Goal: Navigation & Orientation: Find specific page/section

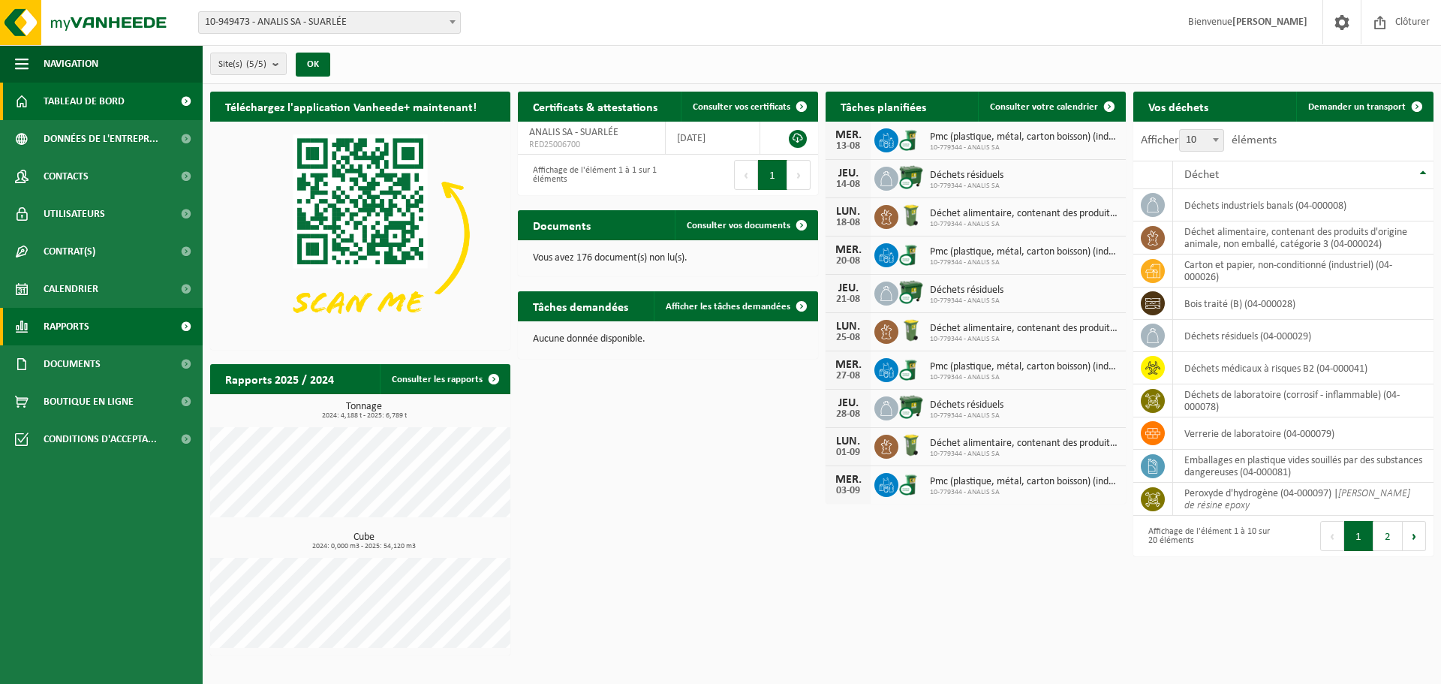
click at [146, 332] on link "Rapports" at bounding box center [101, 327] width 203 height 38
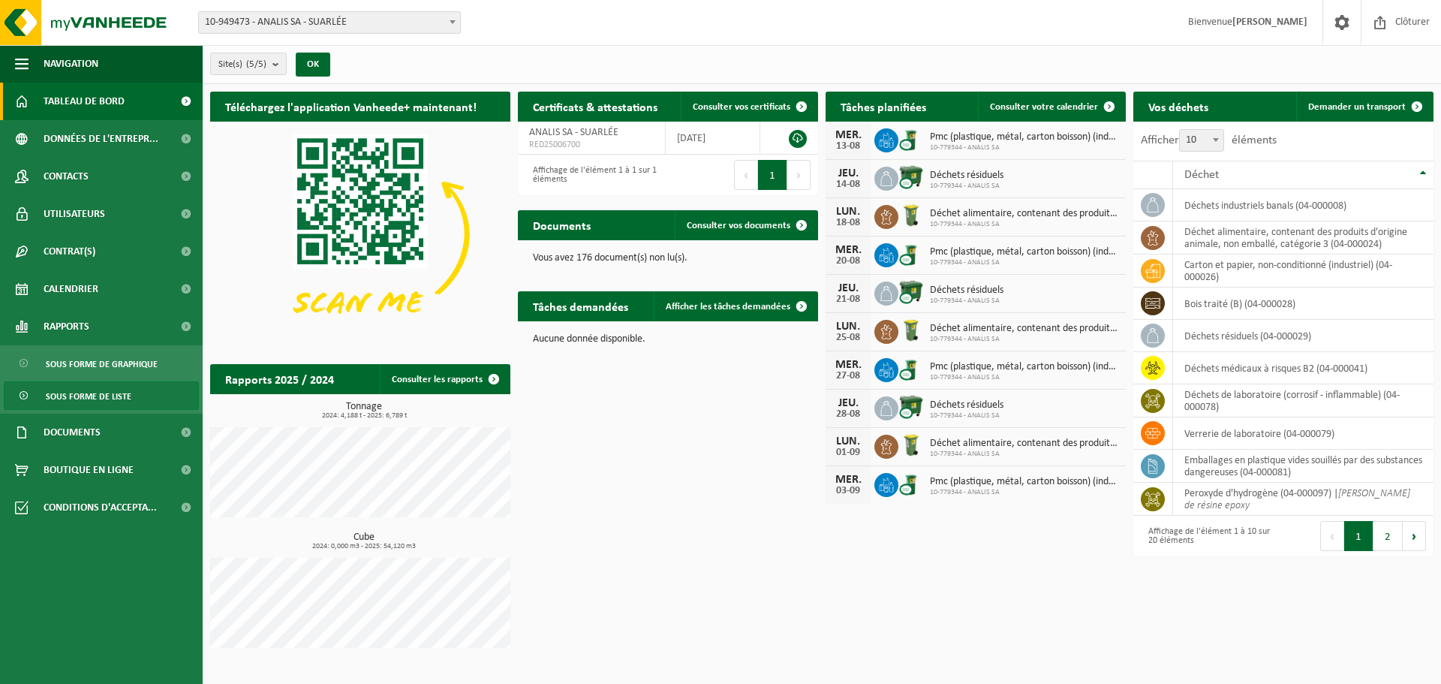
click at [122, 394] on span "Sous forme de liste" at bounding box center [89, 396] width 86 height 29
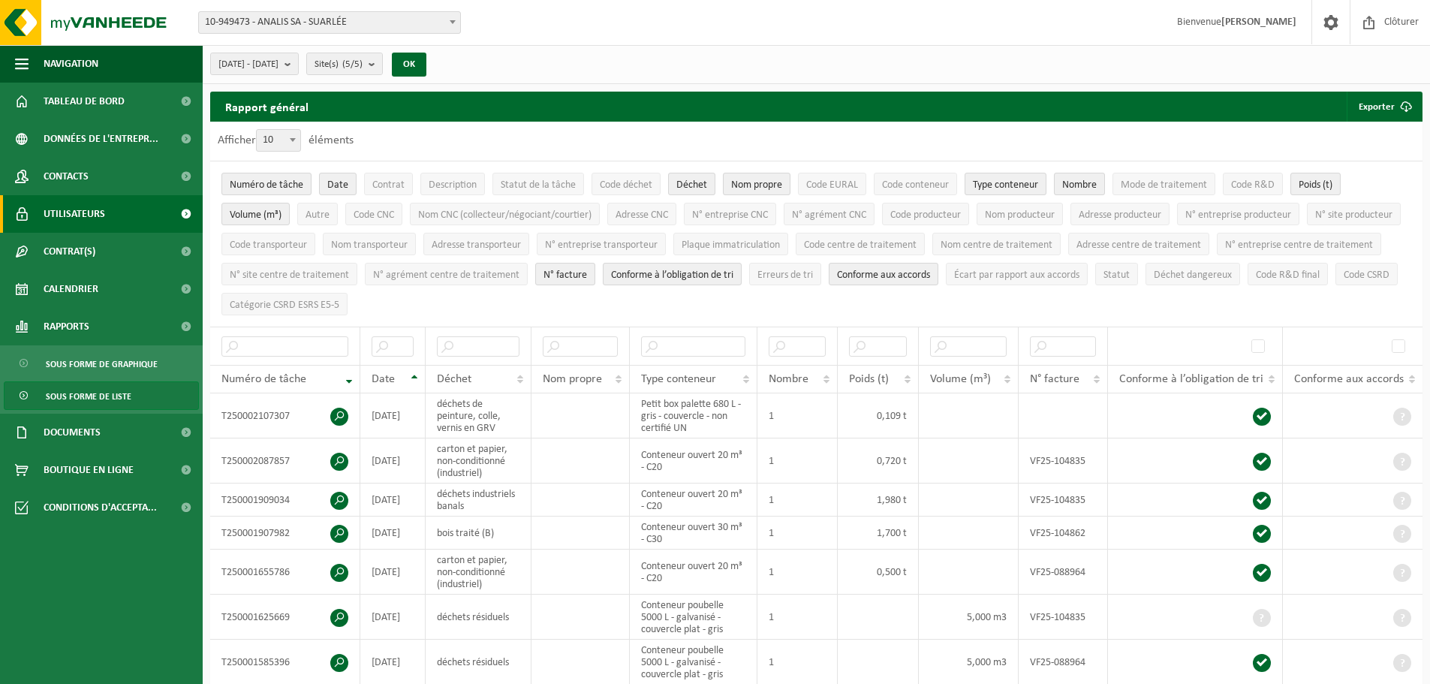
click at [82, 215] on span "Utilisateurs" at bounding box center [75, 214] width 62 height 38
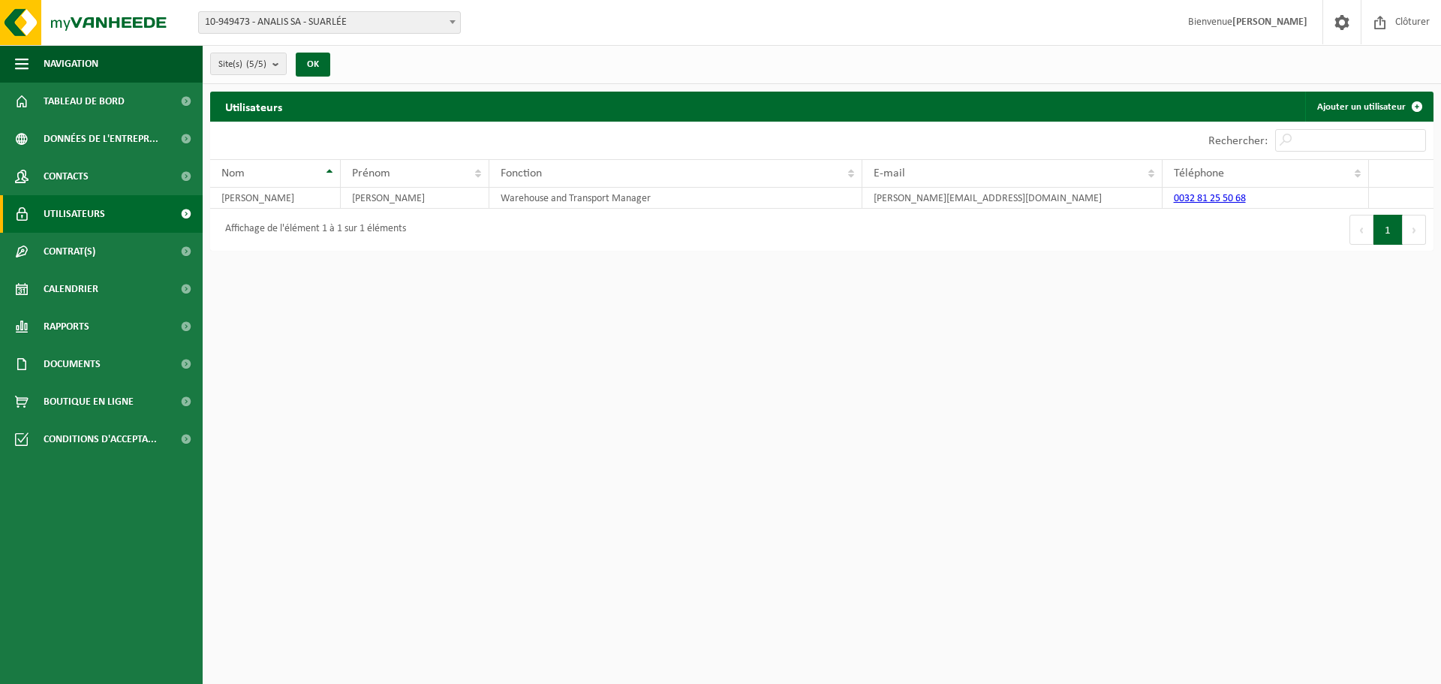
click at [188, 209] on span at bounding box center [186, 214] width 34 height 38
click at [125, 173] on link "Contacts" at bounding box center [101, 177] width 203 height 38
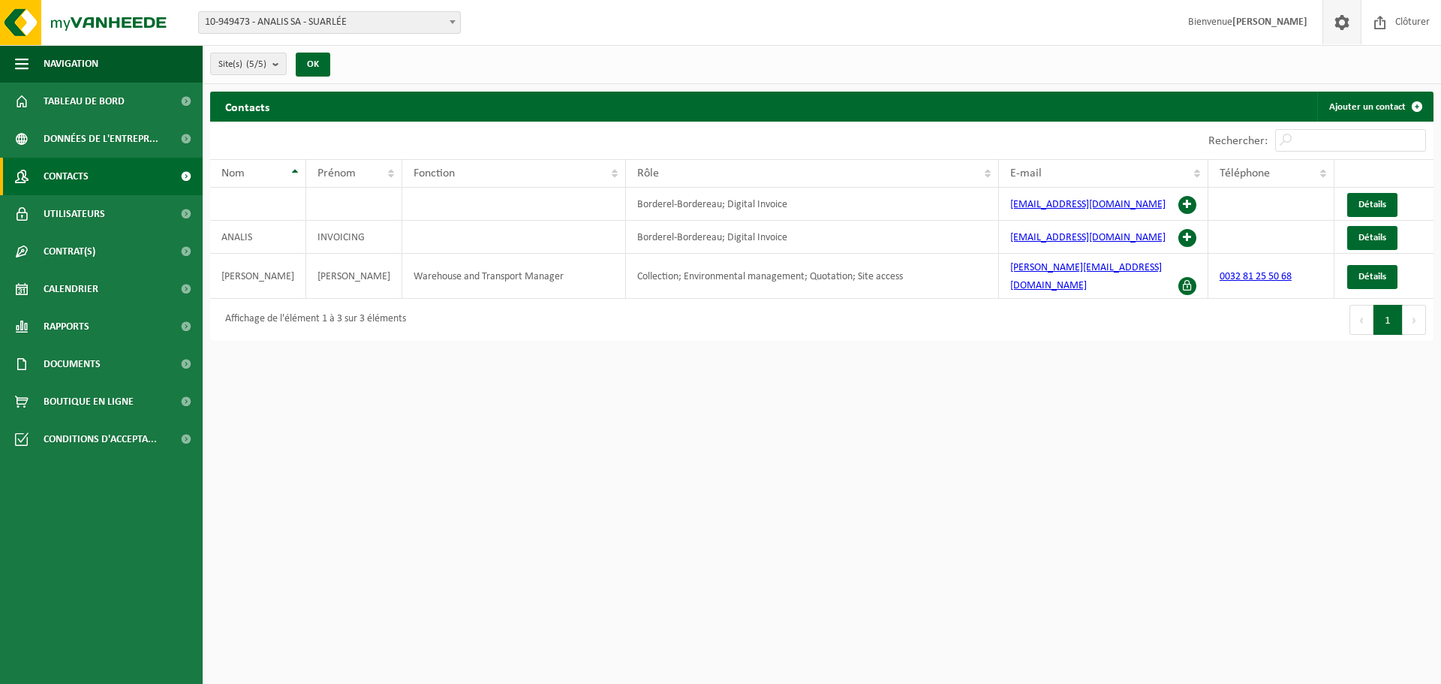
click at [1337, 21] on span at bounding box center [1342, 22] width 23 height 44
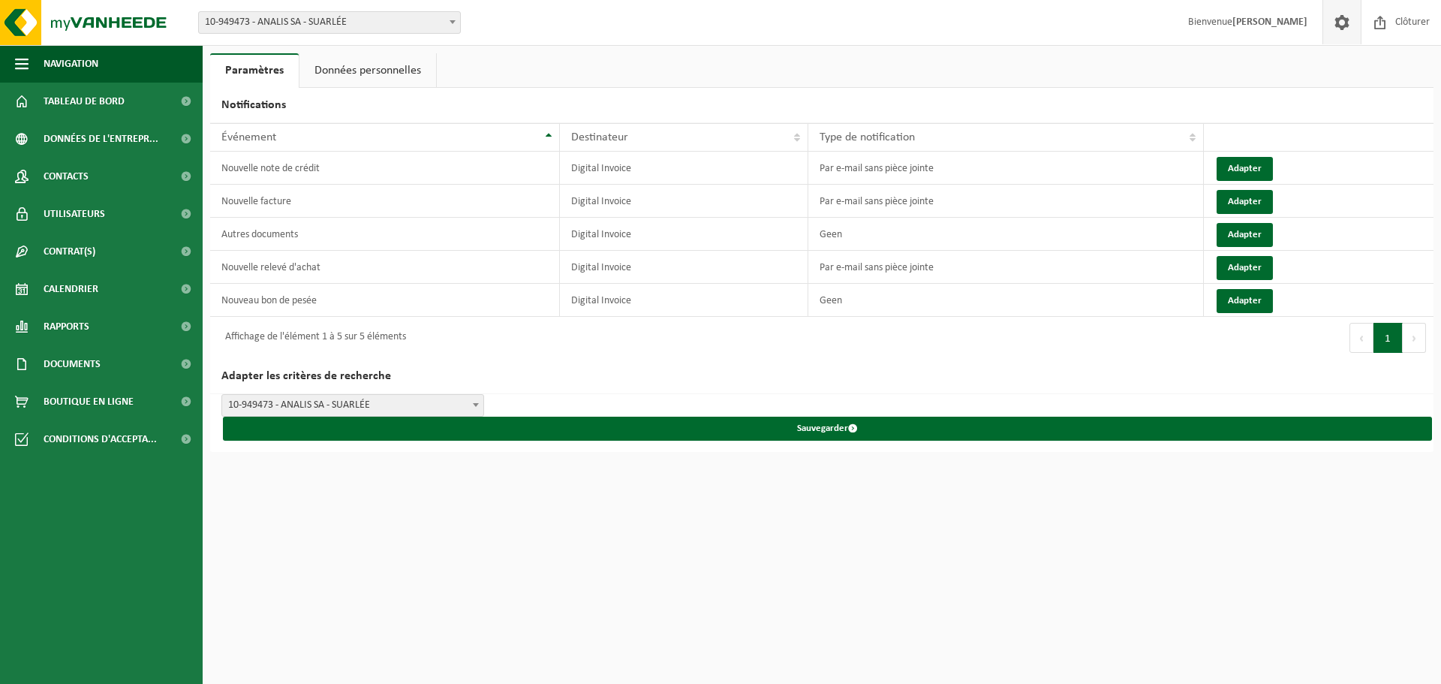
click at [975, 353] on div "Premier Précédent 1 Suivant Dernier" at bounding box center [1128, 338] width 612 height 42
click at [95, 326] on link "Rapports" at bounding box center [101, 327] width 203 height 38
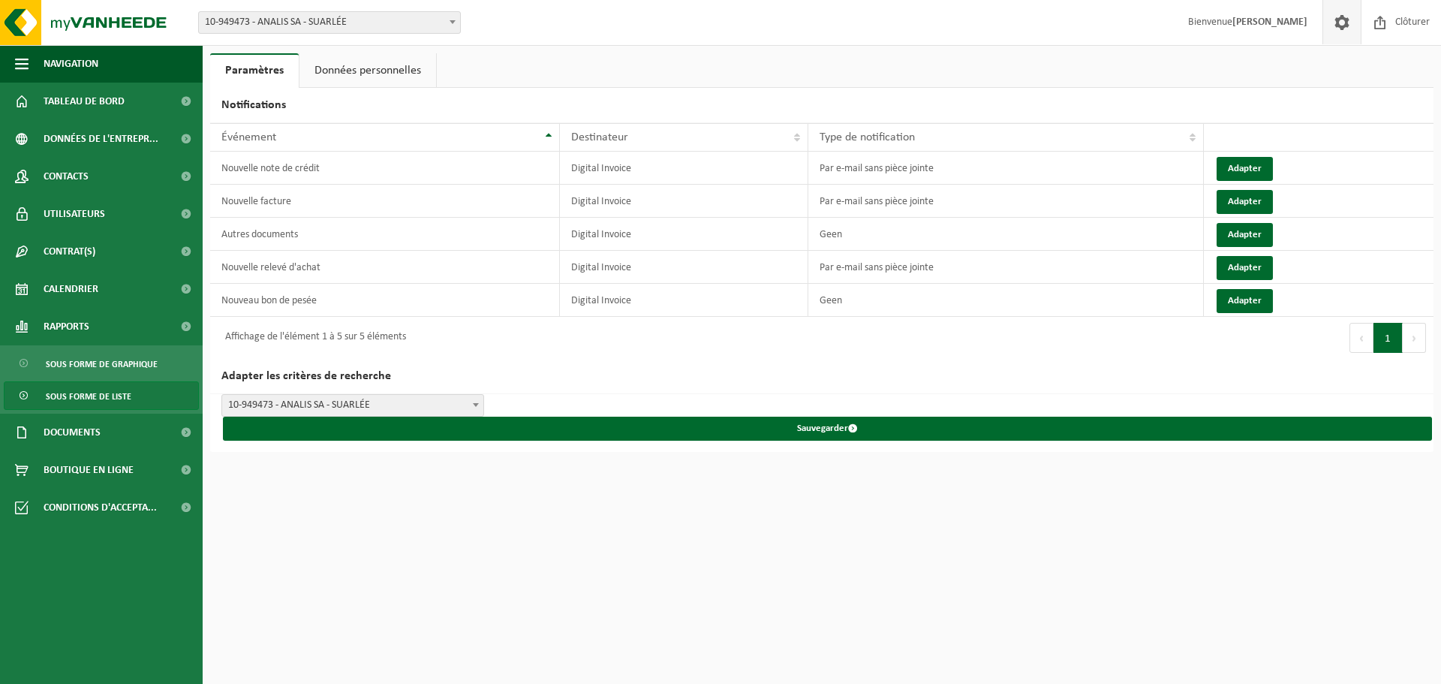
click at [108, 392] on span "Sous forme de liste" at bounding box center [89, 396] width 86 height 29
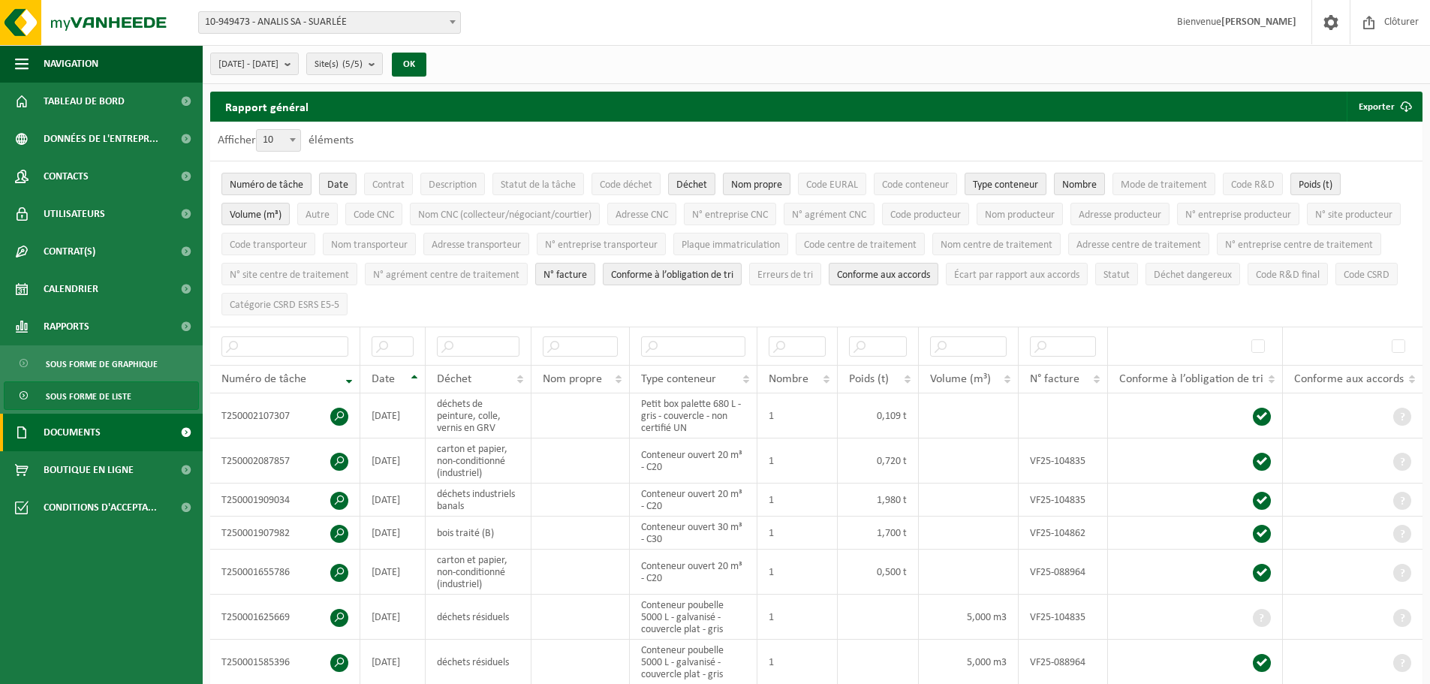
click at [74, 436] on span "Documents" at bounding box center [72, 433] width 57 height 38
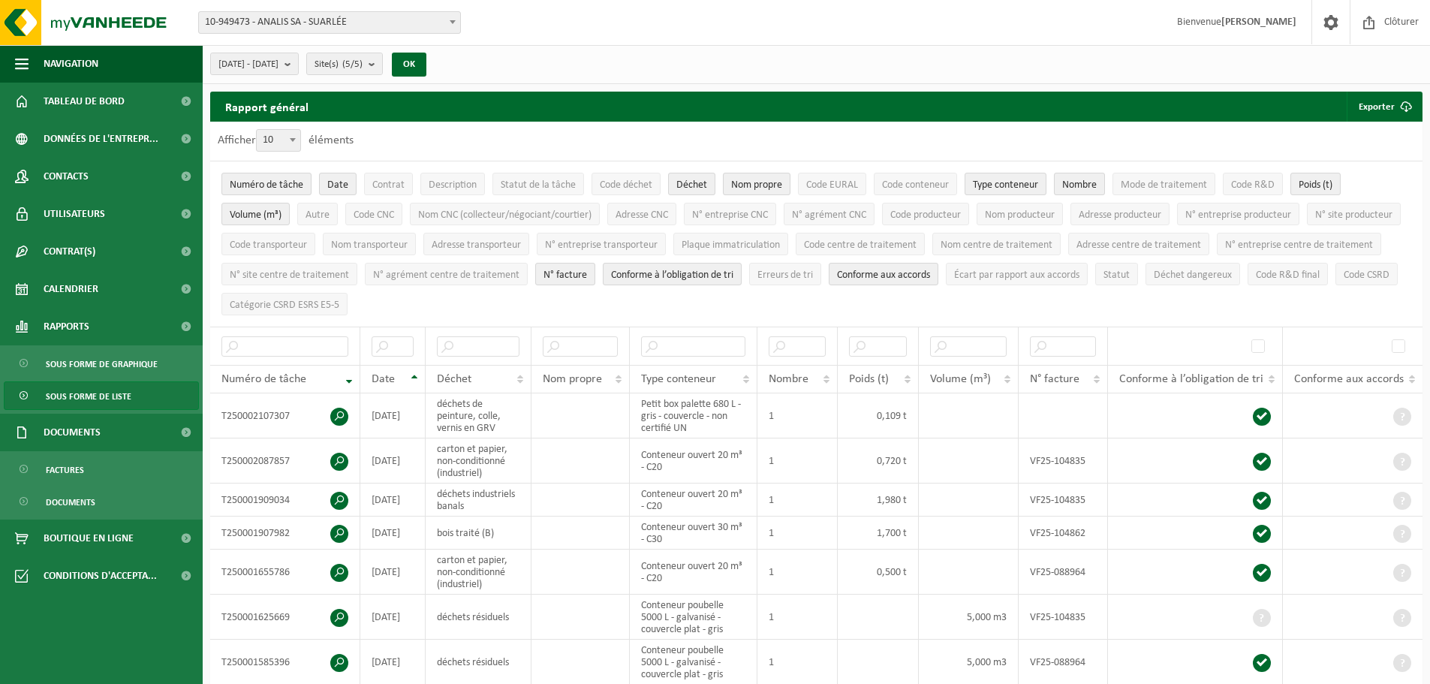
click at [77, 392] on span "Sous forme de liste" at bounding box center [89, 396] width 86 height 29
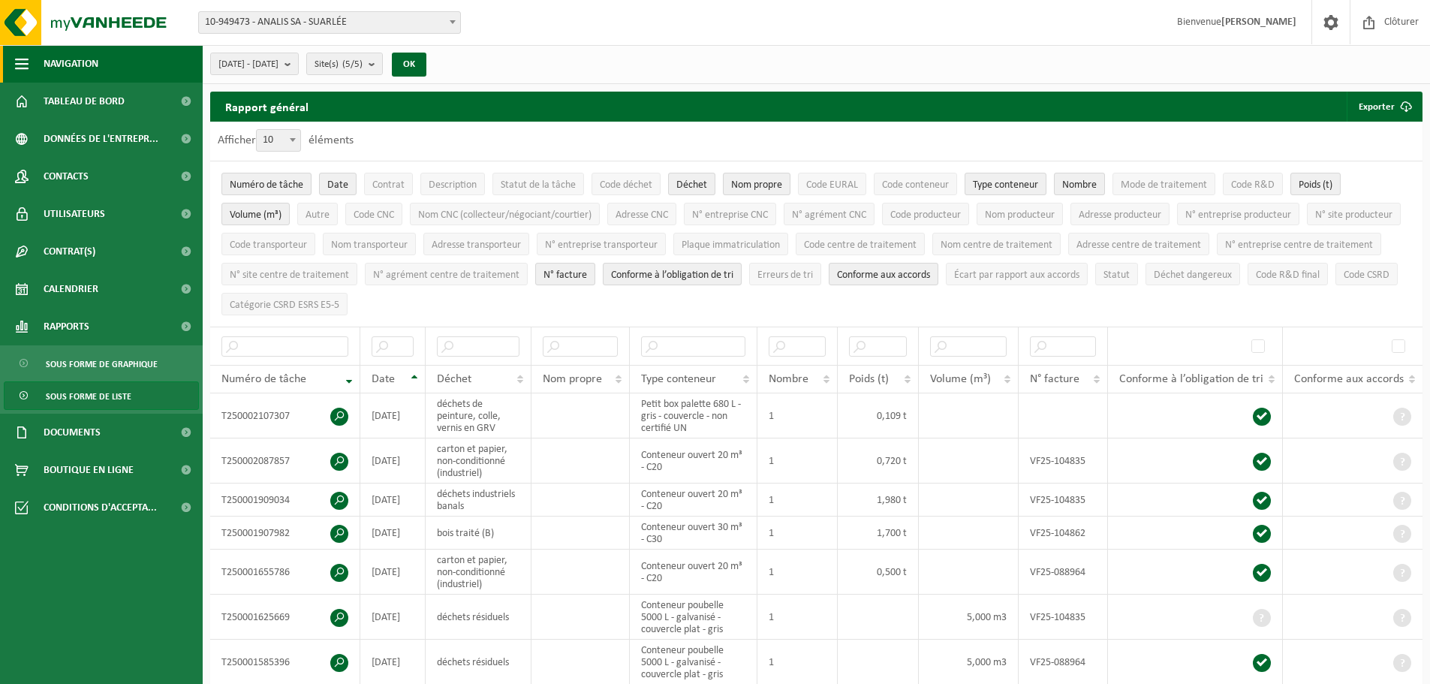
click at [47, 66] on span "Navigation" at bounding box center [71, 64] width 55 height 38
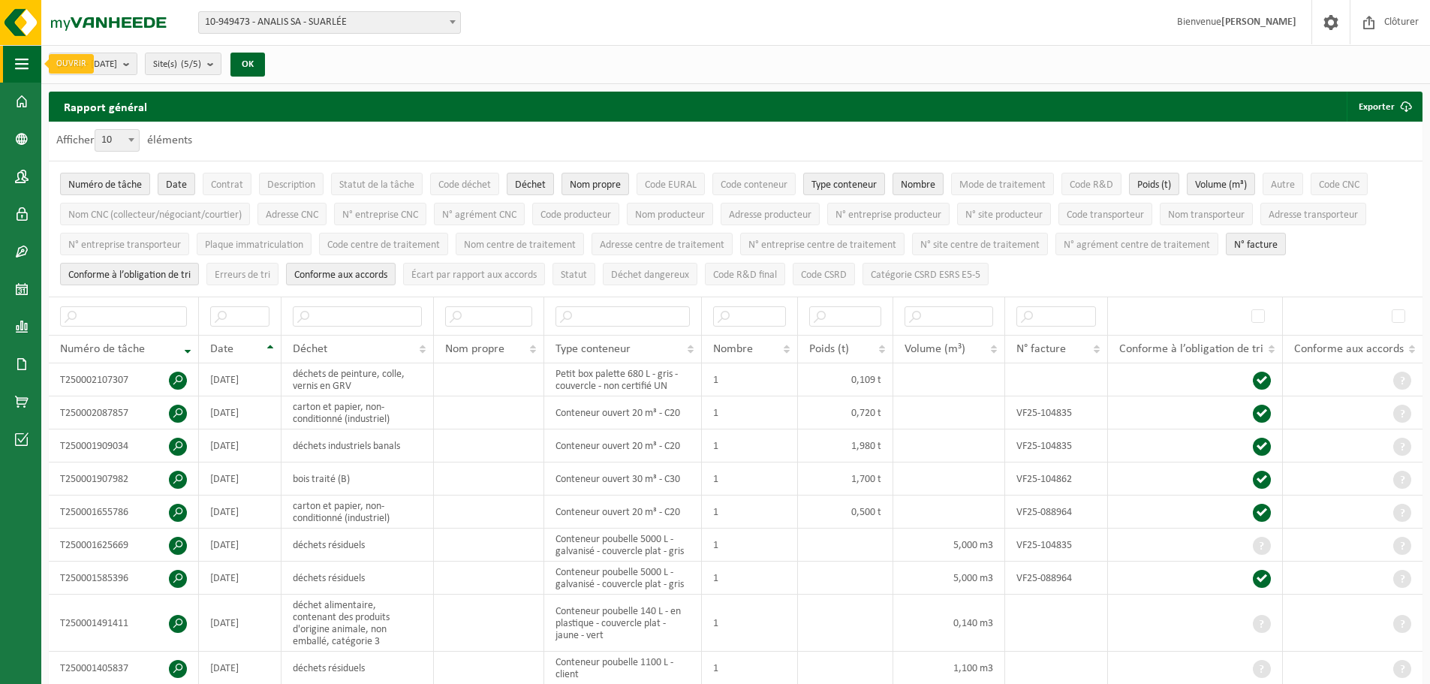
click at [11, 66] on button "Navigation" at bounding box center [20, 64] width 41 height 38
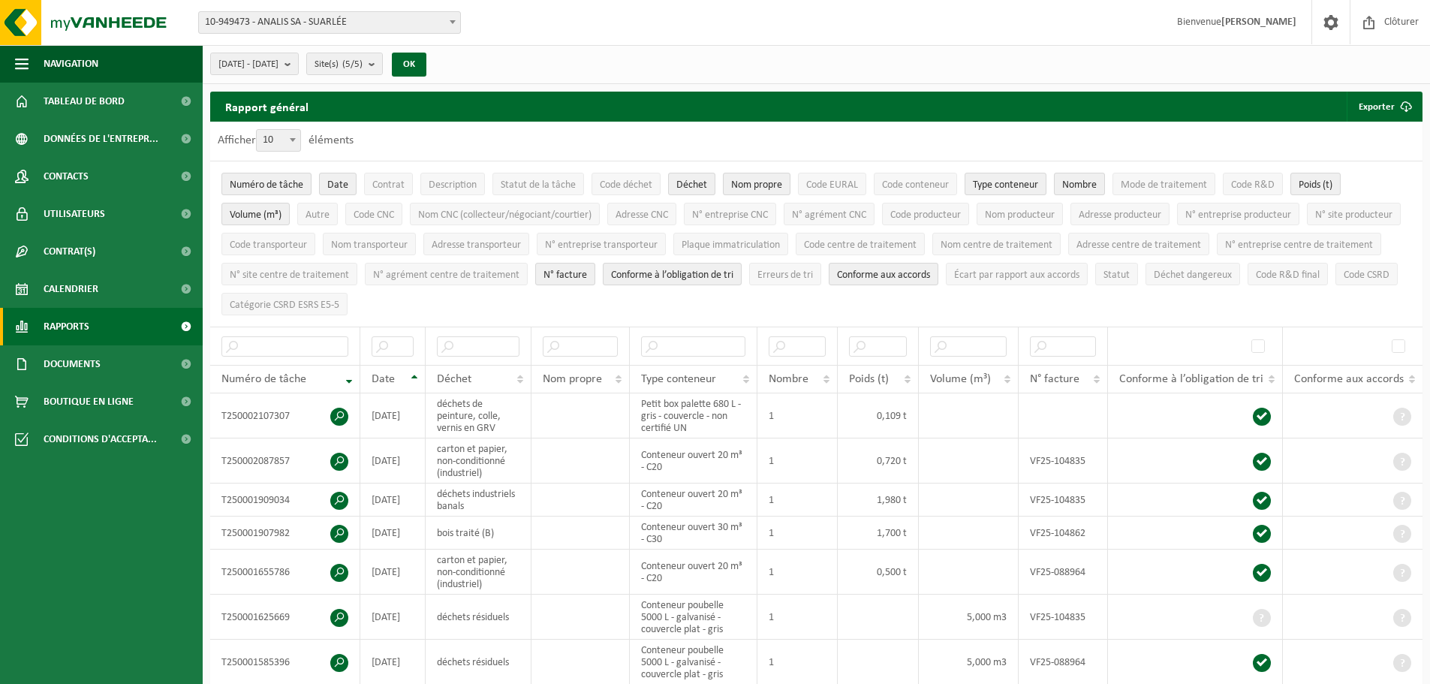
click at [184, 318] on span at bounding box center [186, 327] width 34 height 38
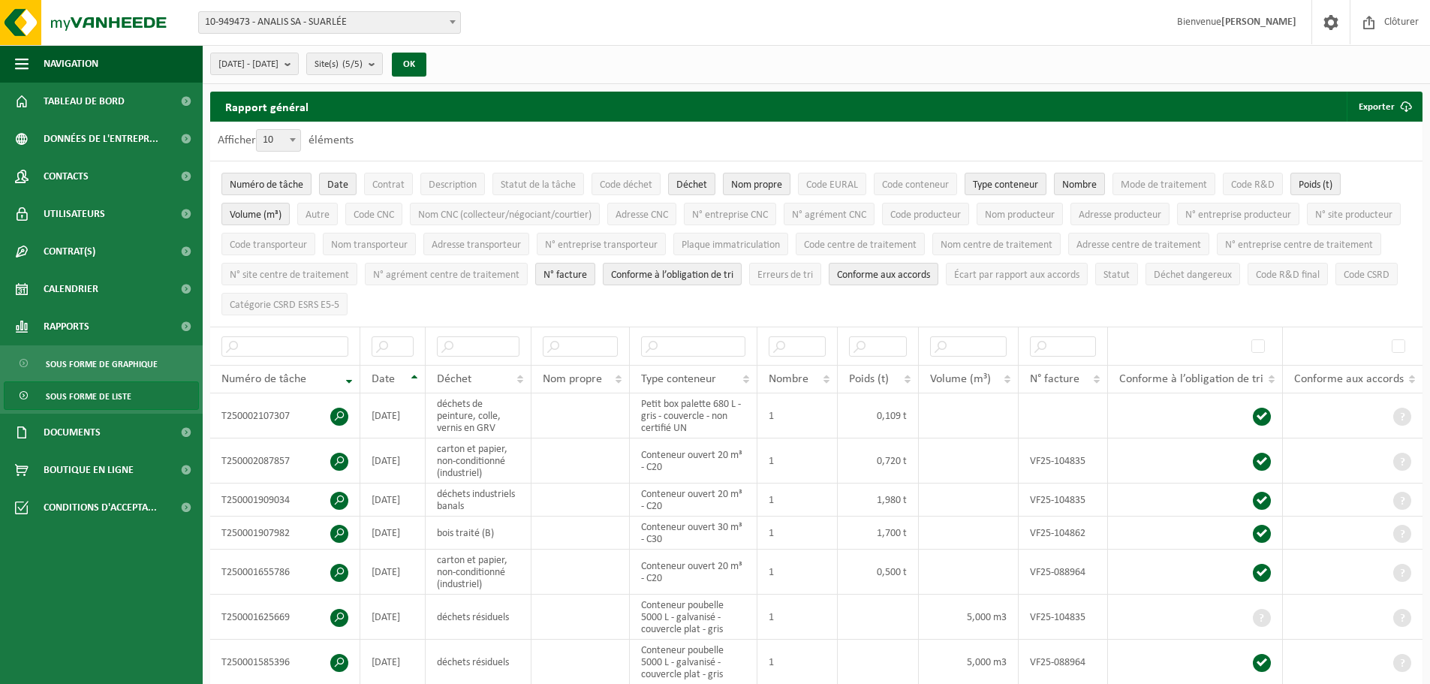
click at [827, 305] on ul "Numéro de tâche Date Contrat Description Statut de la tâche Code déchet Déchet …" at bounding box center [816, 243] width 1212 height 165
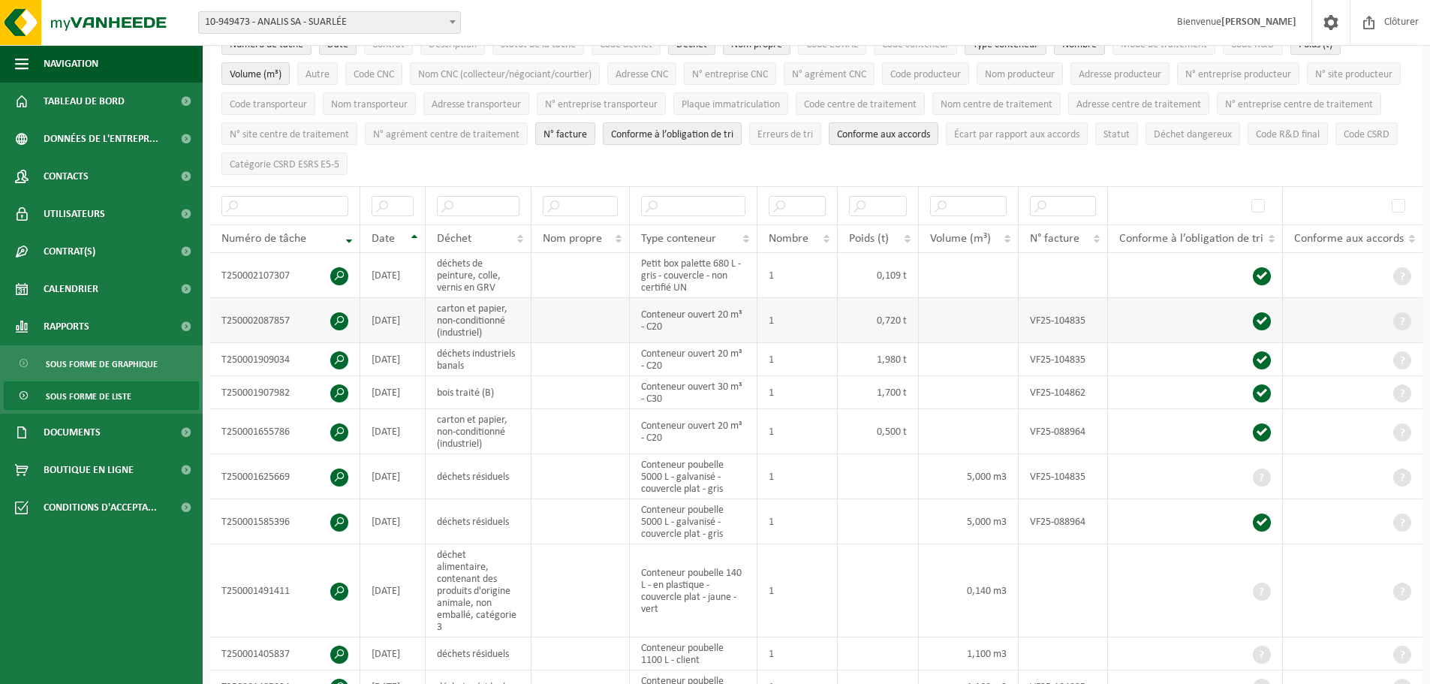
scroll to position [5, 0]
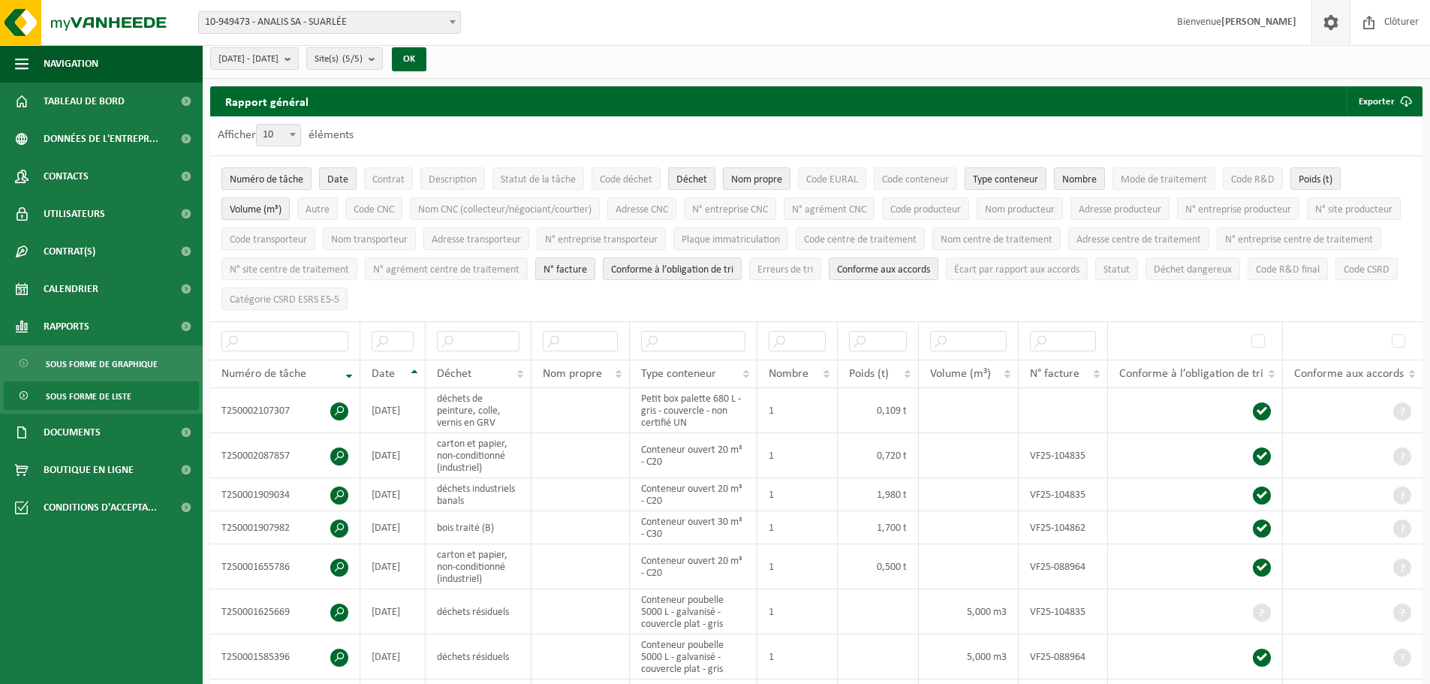
click at [1337, 17] on span at bounding box center [1330, 22] width 23 height 44
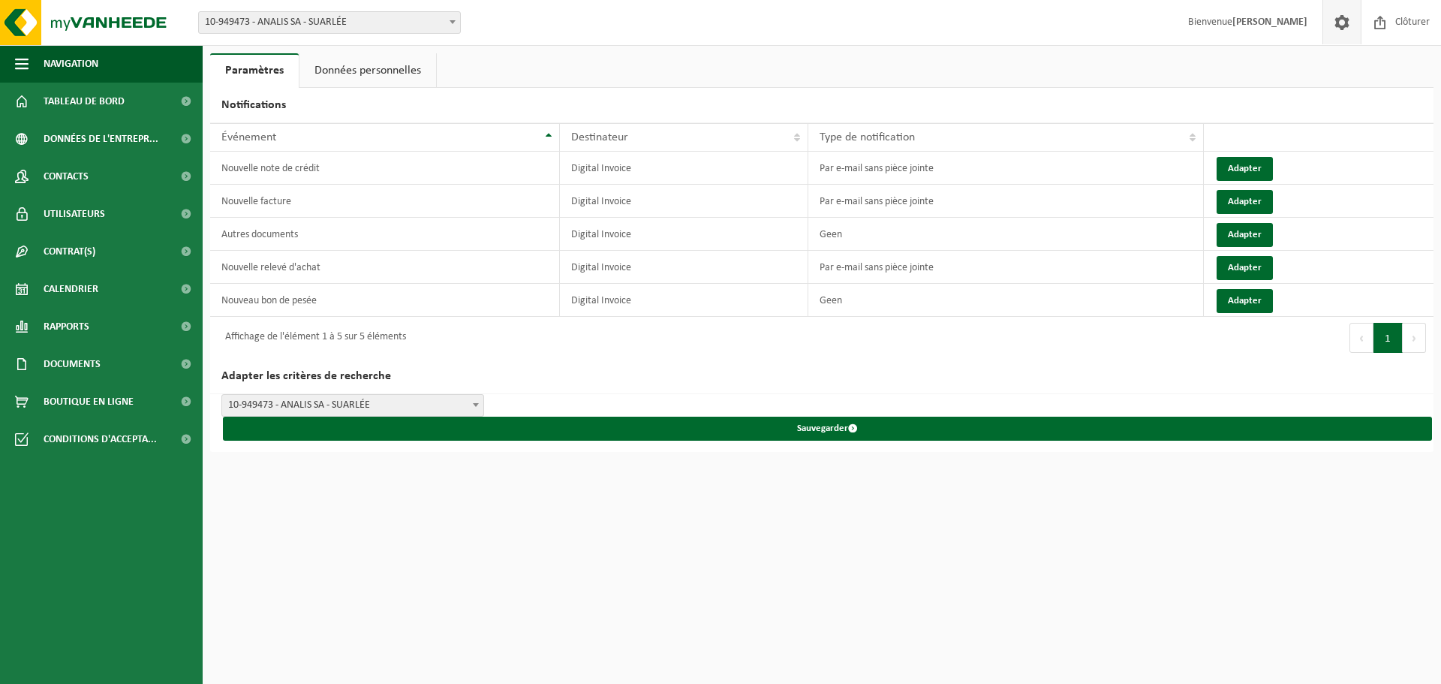
click at [408, 66] on link "Données personnelles" at bounding box center [367, 70] width 137 height 35
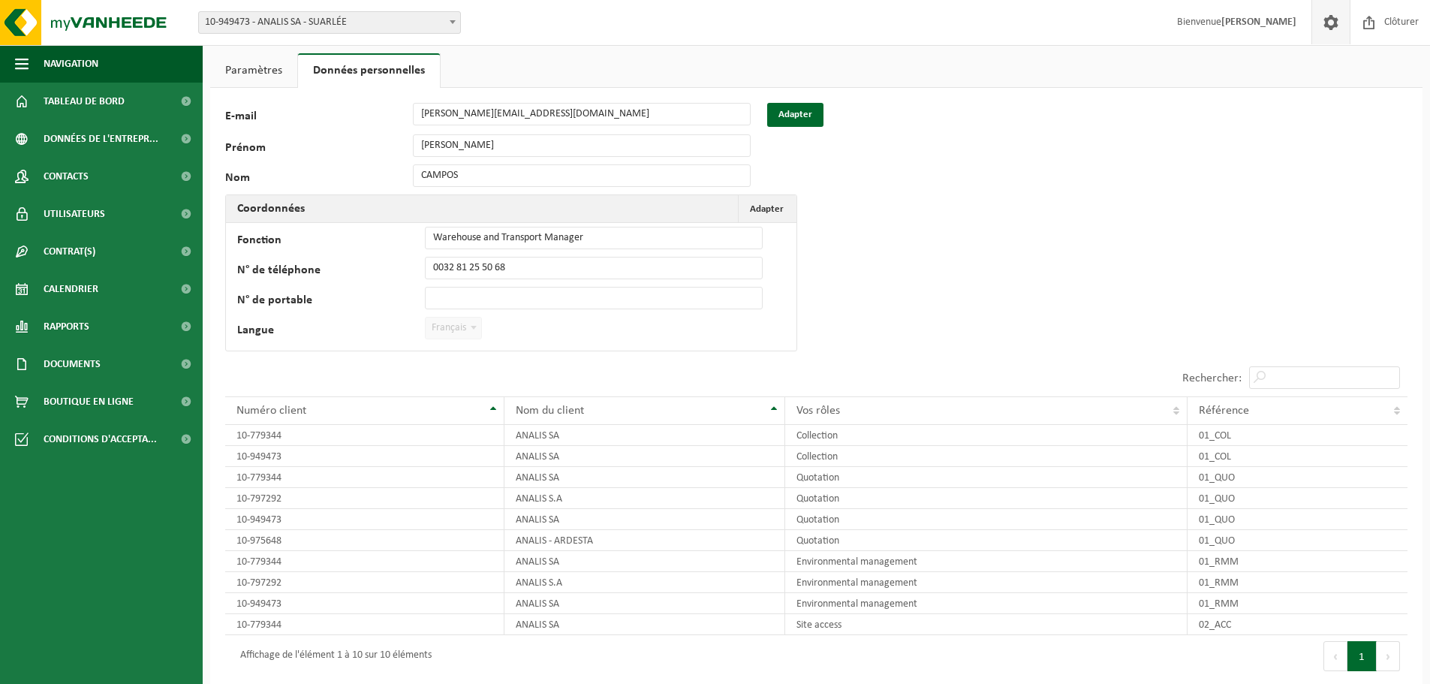
click at [267, 76] on link "Paramètres" at bounding box center [253, 70] width 87 height 35
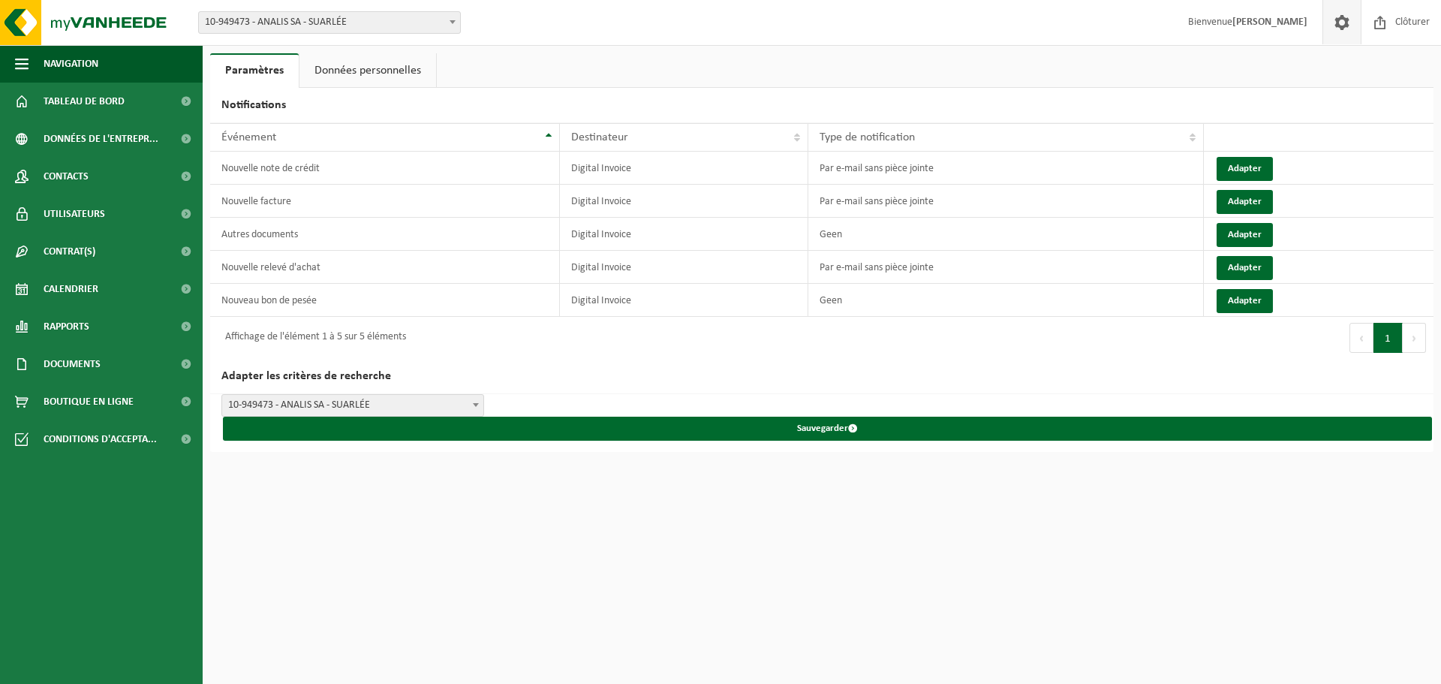
click at [1252, 360] on h2 "Adapter les critères de recherche" at bounding box center [821, 376] width 1223 height 35
